Goal: Information Seeking & Learning: Learn about a topic

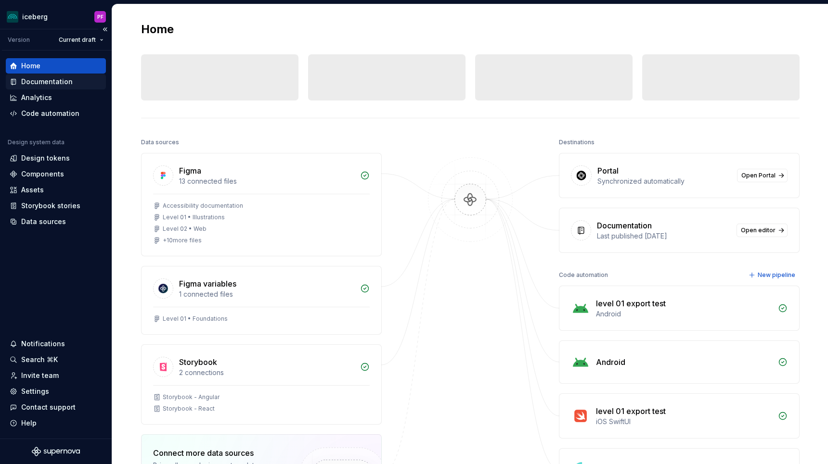
click at [47, 85] on div "Documentation" at bounding box center [46, 82] width 51 height 10
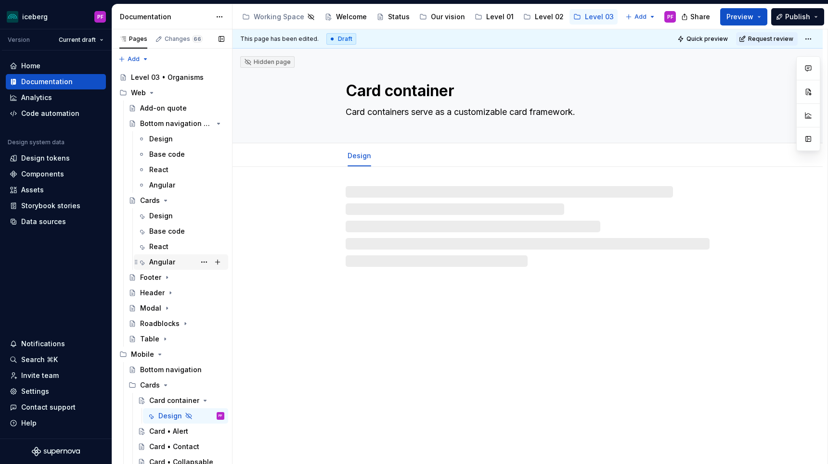
scroll to position [127, 0]
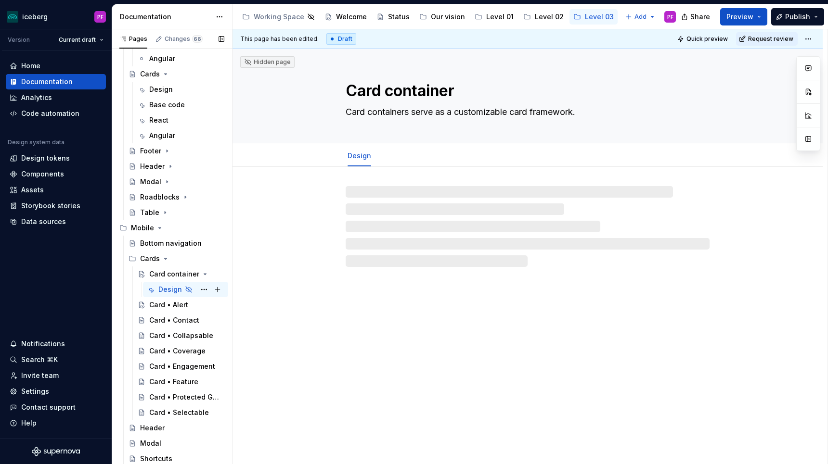
click at [173, 292] on div "Design" at bounding box center [170, 290] width 24 height 10
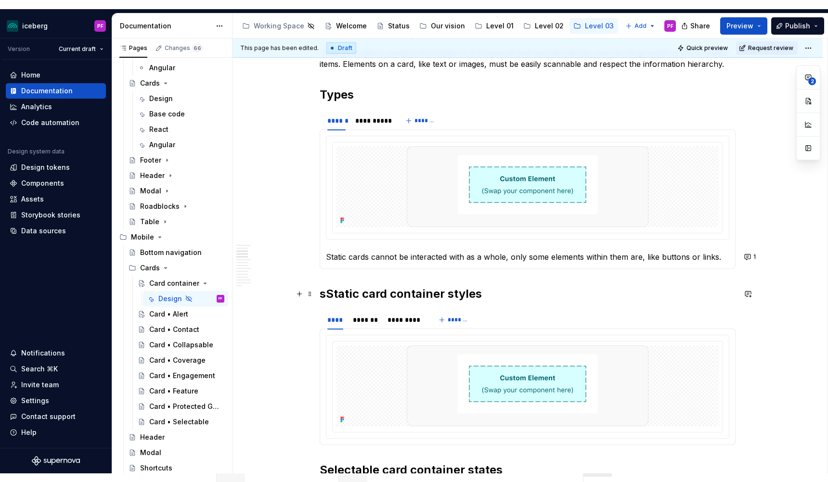
scroll to position [456, 0]
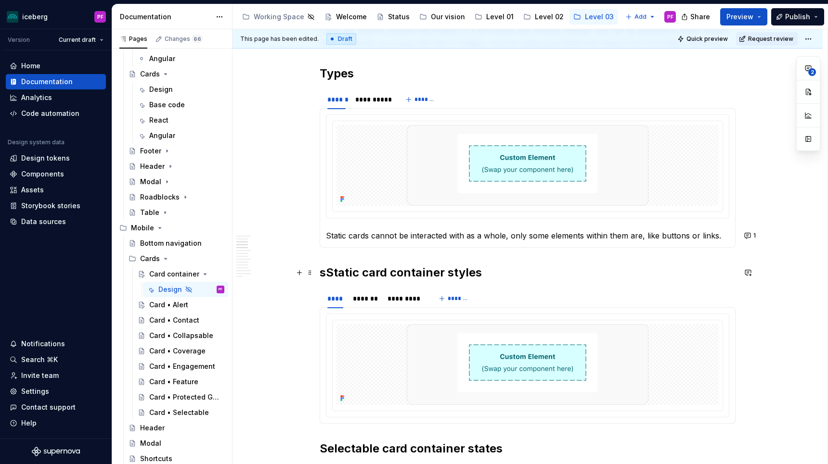
type textarea "*"
click at [334, 272] on h2 "sStatic card container styles" at bounding box center [527, 272] width 416 height 15
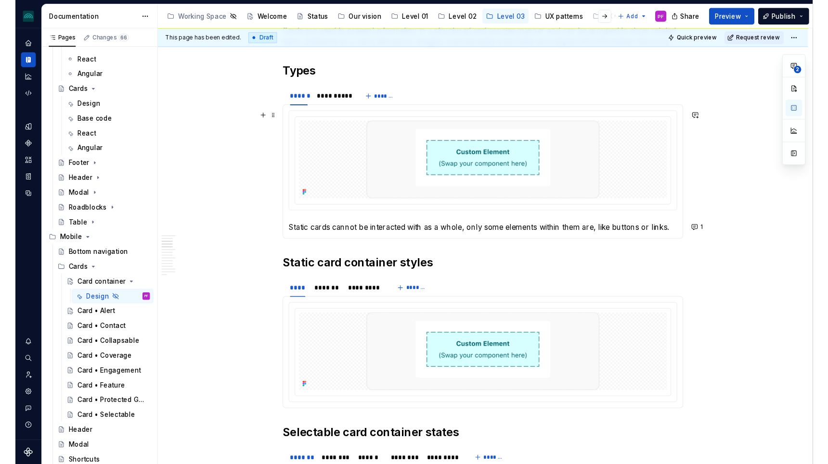
scroll to position [127, 0]
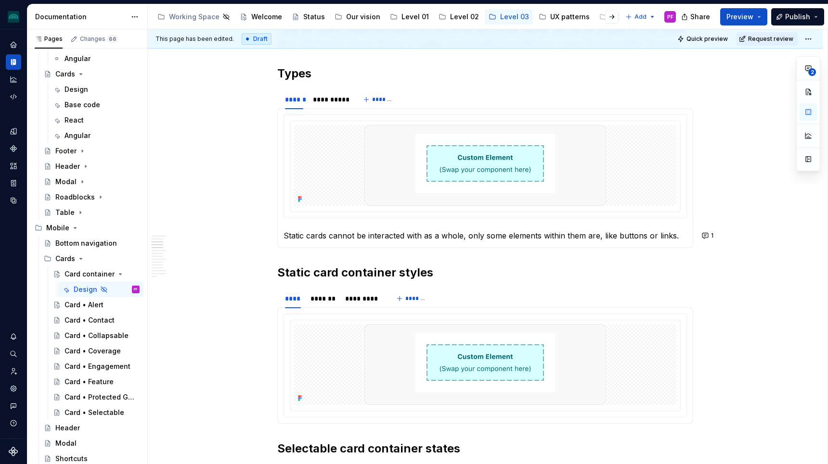
type textarea "*"
